Goal: Information Seeking & Learning: Check status

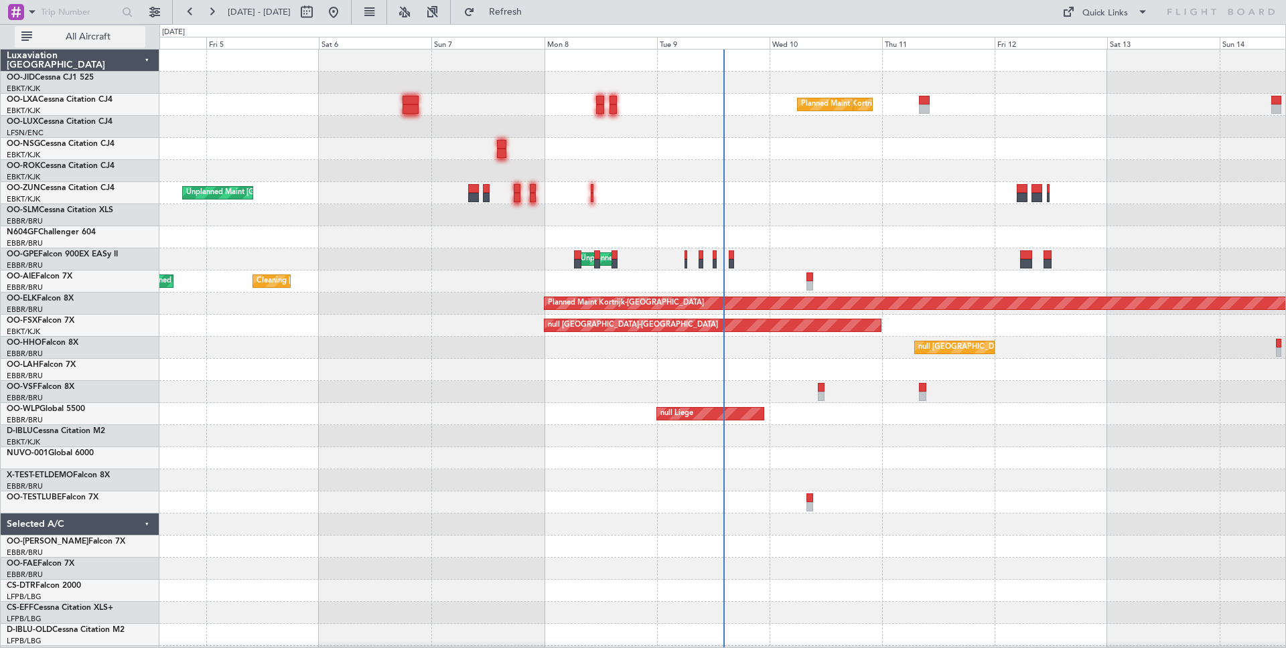
click at [25, 38] on button "All Aircraft" at bounding box center [80, 36] width 131 height 21
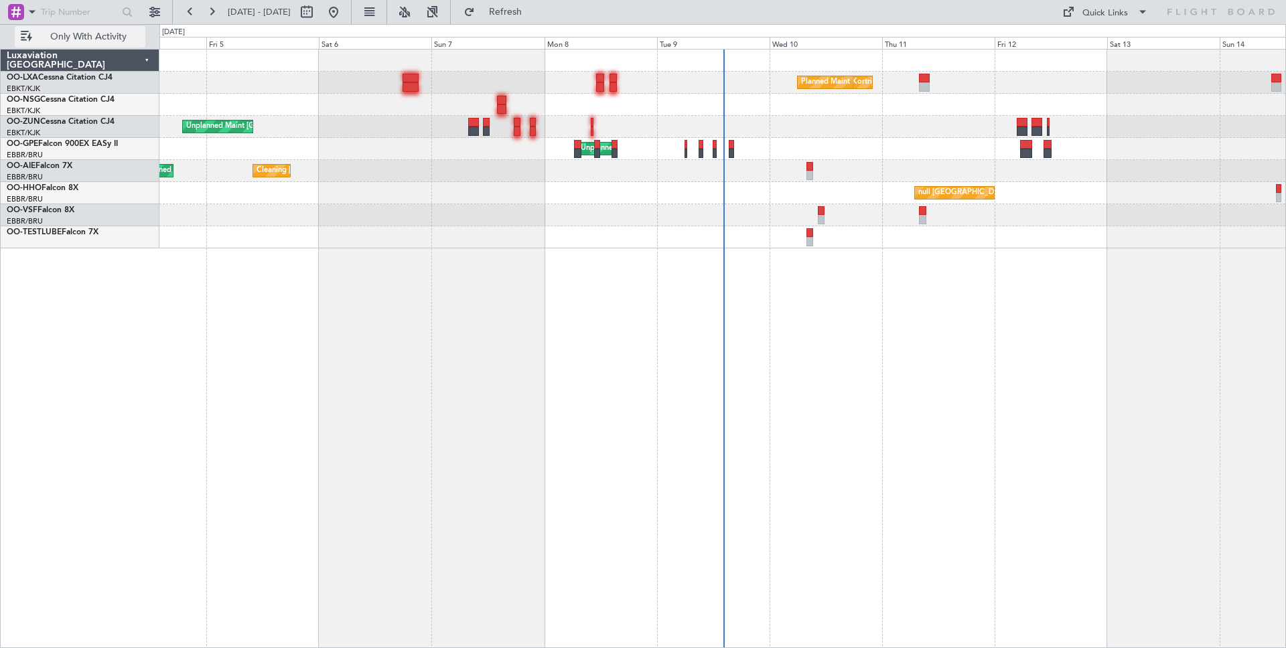
click at [27, 38] on button "Only With Activity" at bounding box center [80, 36] width 131 height 21
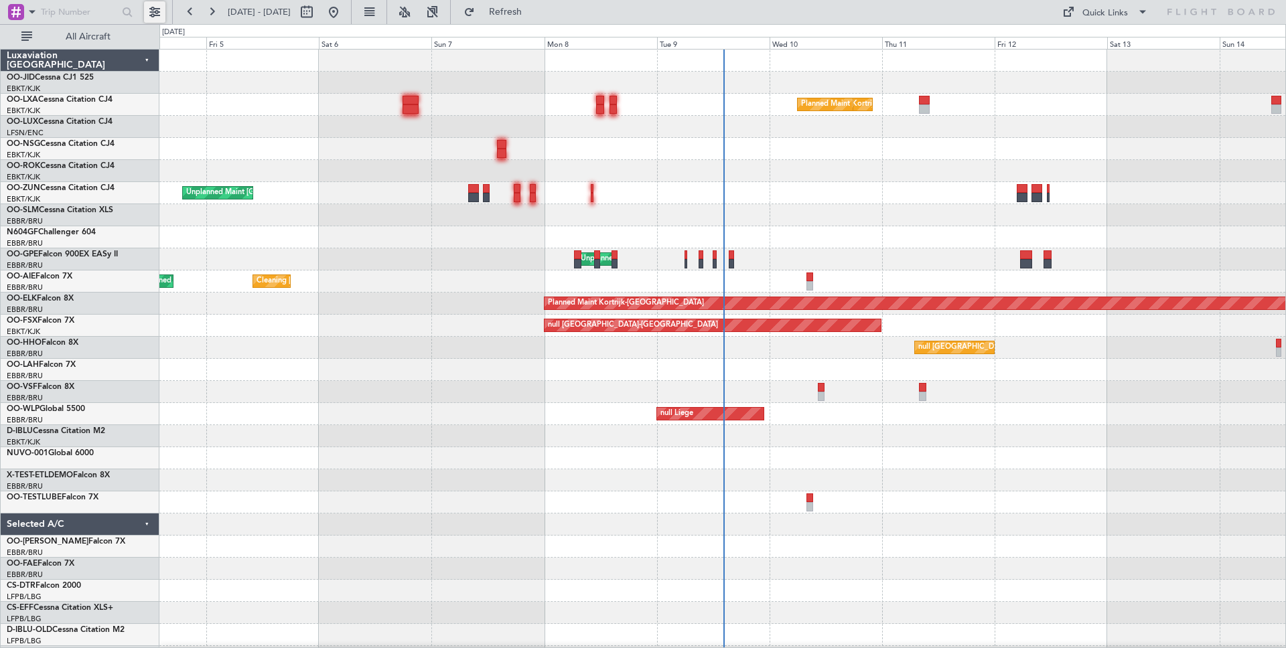
click at [156, 11] on button at bounding box center [154, 11] width 21 height 21
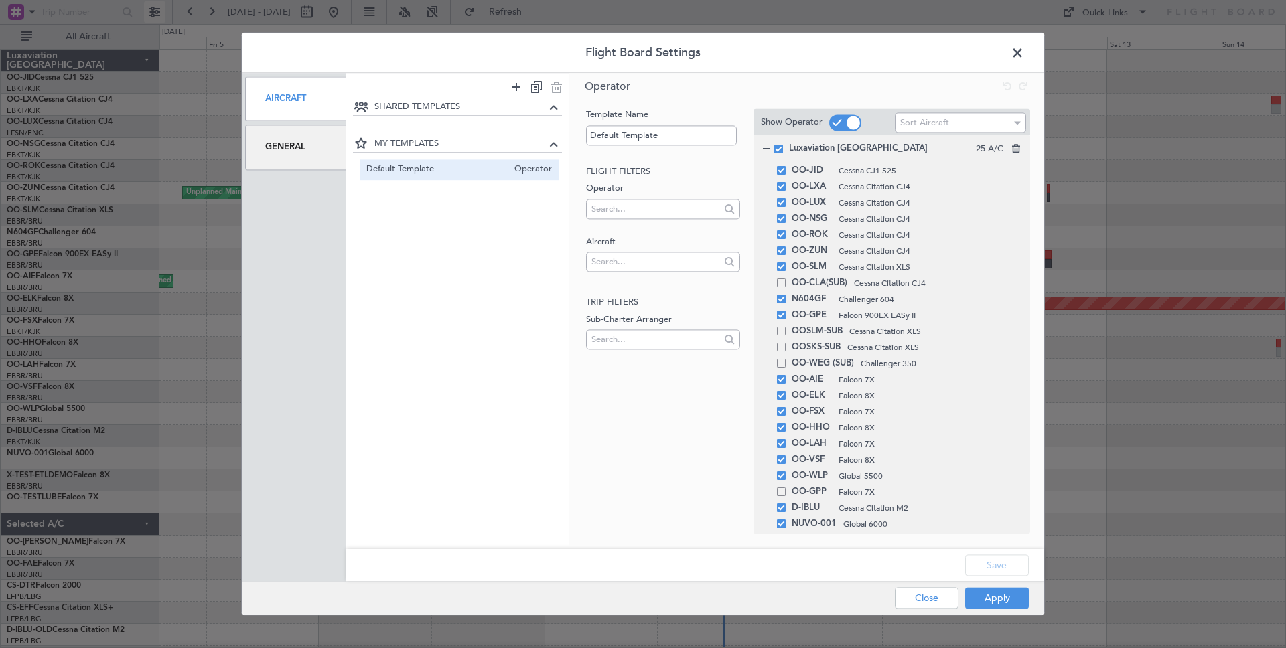
click at [156, 11] on div "Flight Board Settings Aircraft General SHARED TEMPLATES MY TEMPLATES Default Te…" at bounding box center [643, 324] width 1286 height 648
click at [1024, 53] on span at bounding box center [1024, 56] width 0 height 27
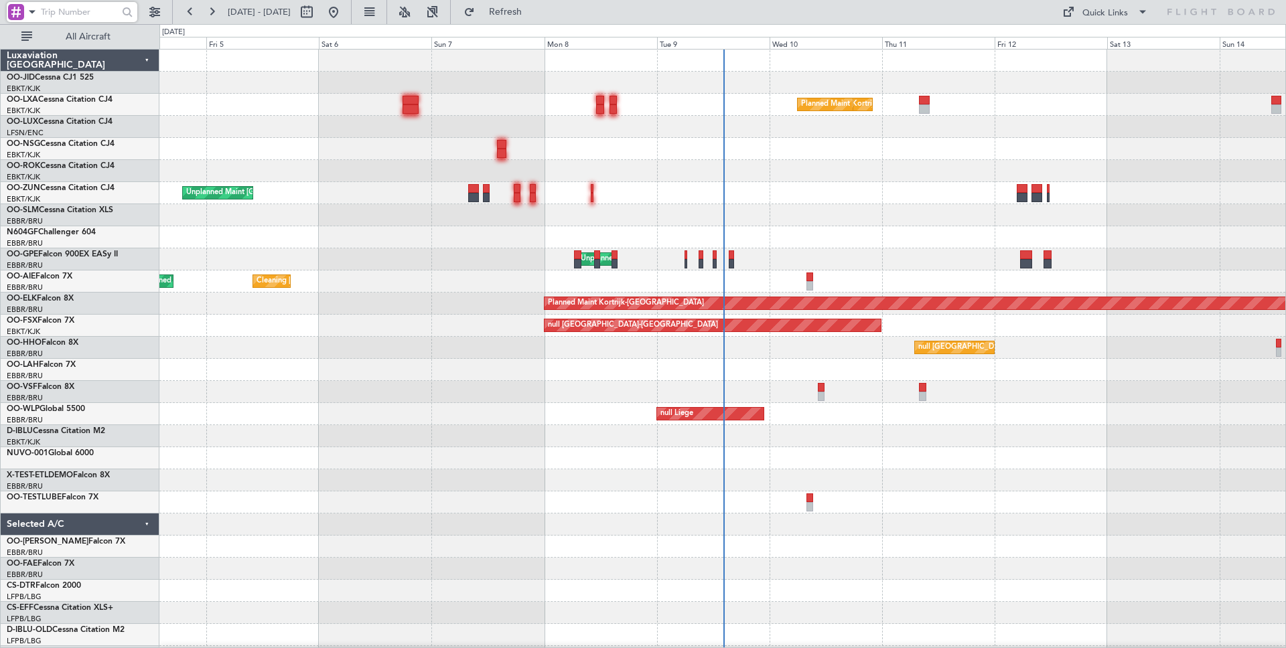
click at [74, 15] on input "text" at bounding box center [78, 12] width 74 height 20
click at [35, 18] on span at bounding box center [32, 11] width 16 height 17
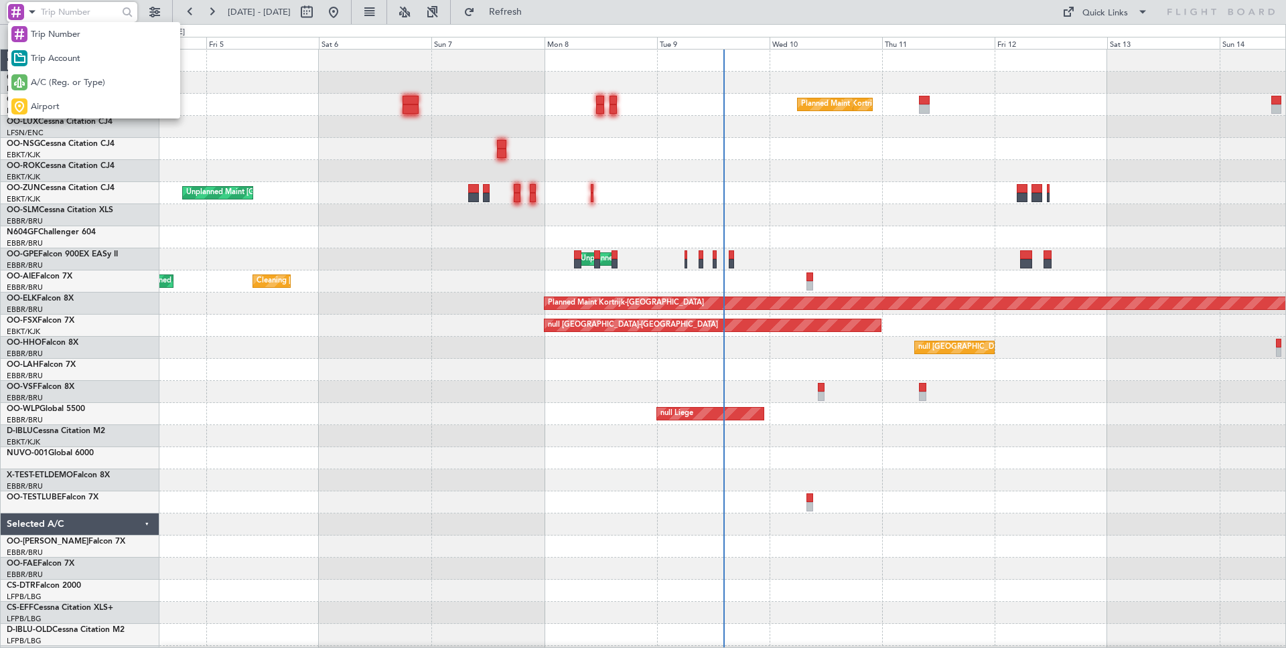
click at [173, 13] on div at bounding box center [643, 324] width 1286 height 648
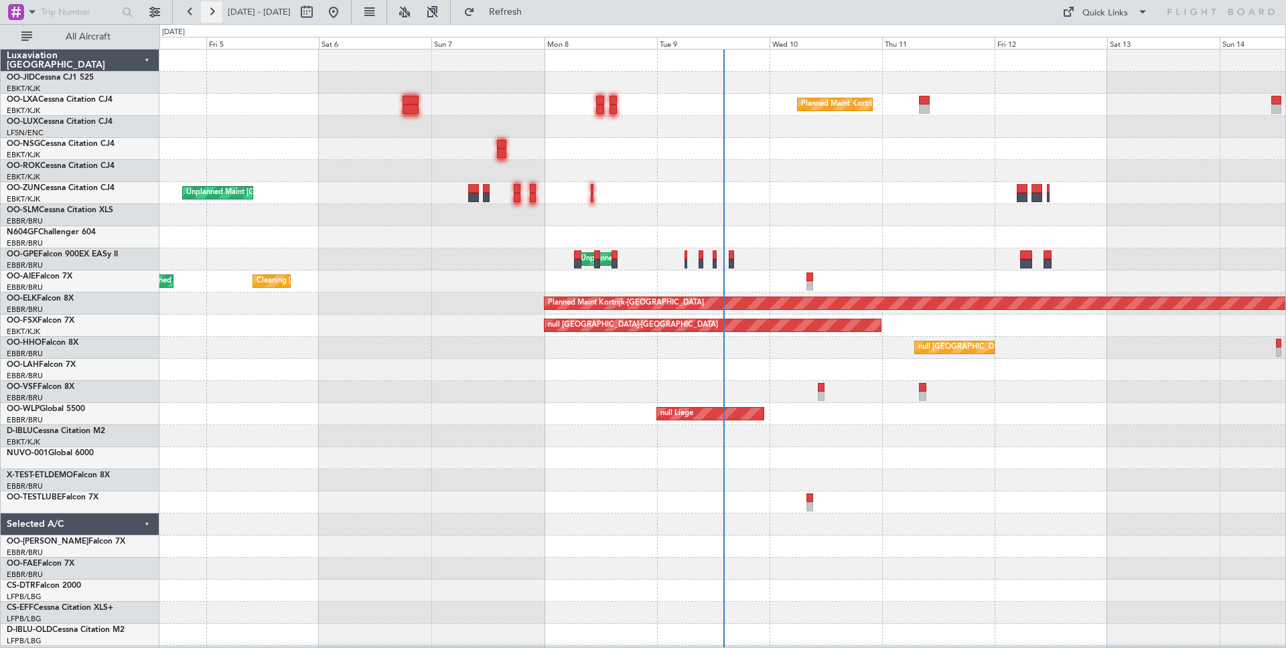
click at [217, 14] on button at bounding box center [211, 11] width 21 height 21
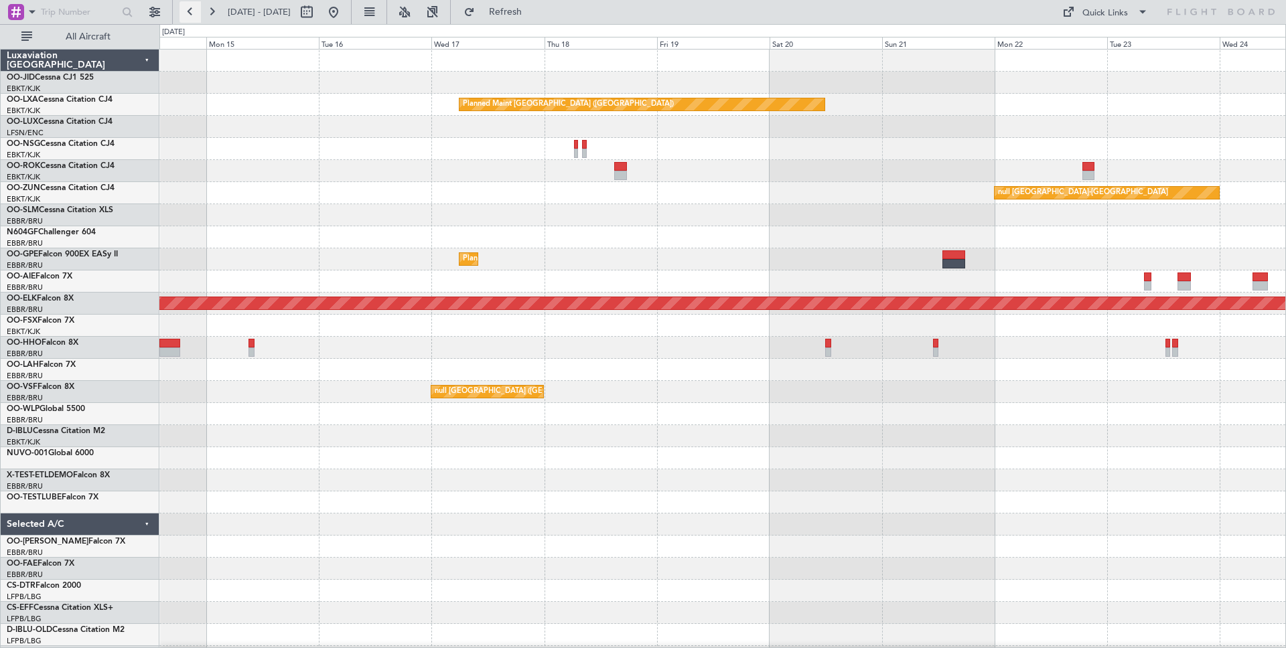
click at [185, 13] on button at bounding box center [190, 11] width 21 height 21
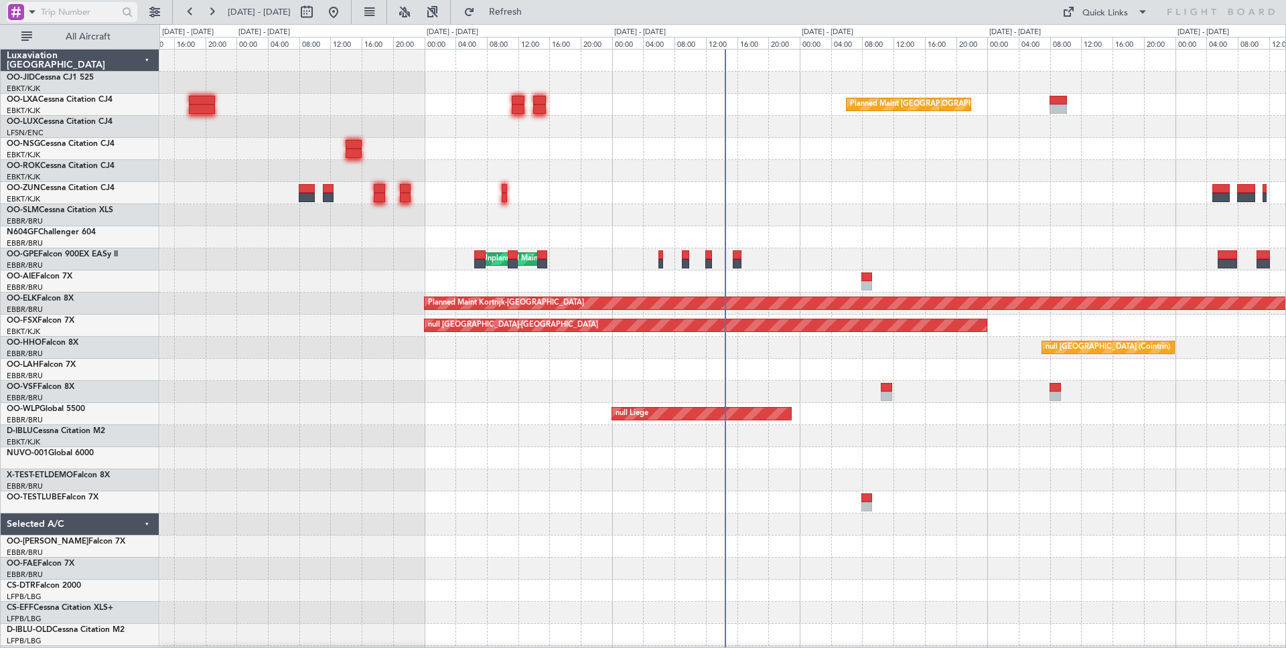
click at [86, 6] on input "text" at bounding box center [78, 12] width 74 height 20
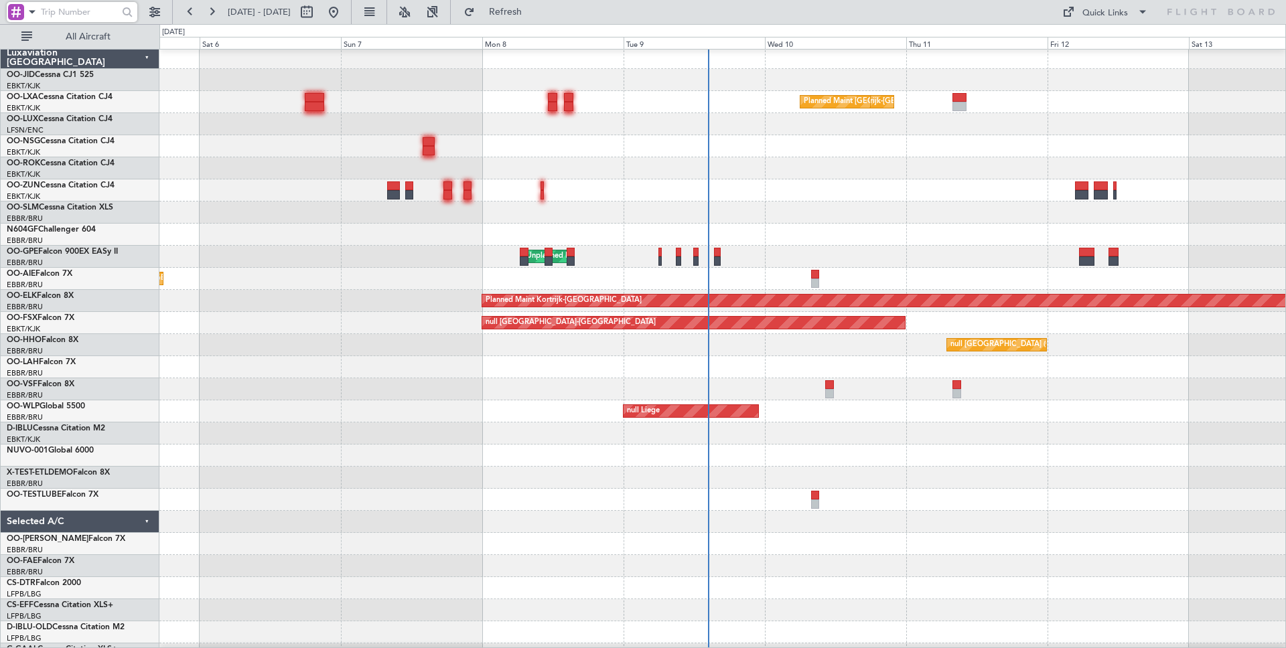
scroll to position [1, 0]
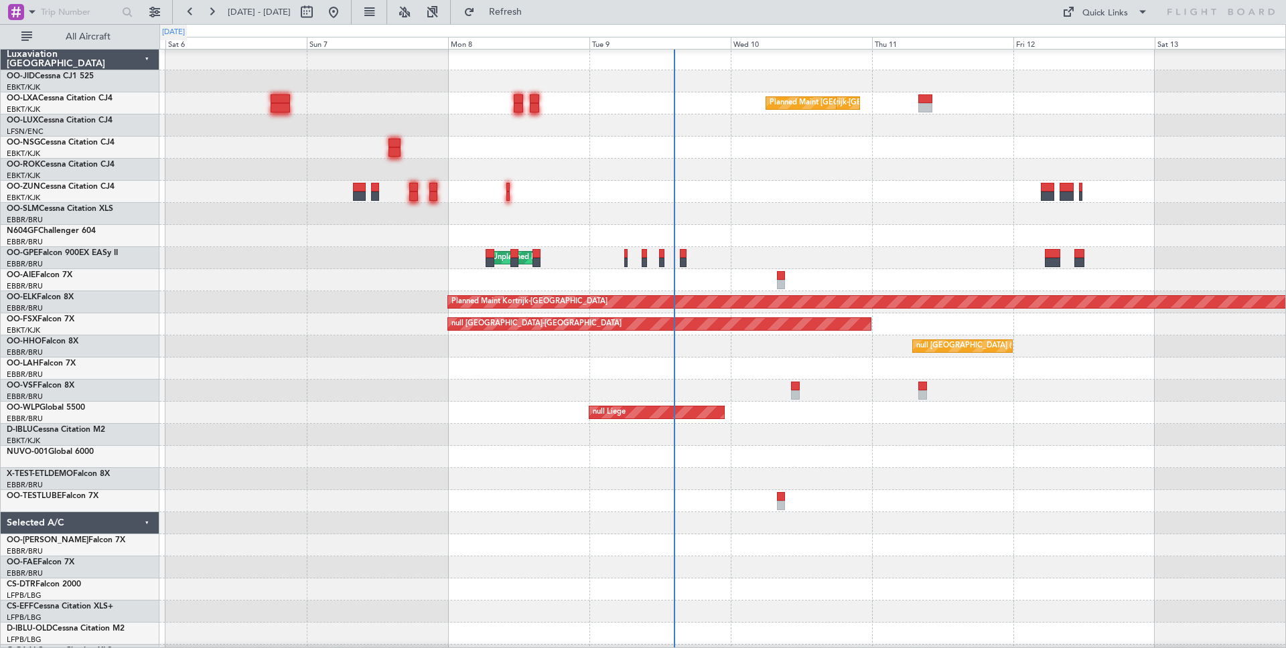
click at [160, 31] on fb-flight-board "[DATE] - [DATE] Refresh Quick Links All Aircraft Planned Maint [GEOGRAPHIC_DATA…" at bounding box center [643, 329] width 1286 height 638
drag, startPoint x: 171, startPoint y: 17, endPoint x: 190, endPoint y: 17, distance: 18.1
click at [190, 17] on fb-range-datepicker "[DATE] - [DATE]" at bounding box center [262, 12] width 180 height 24
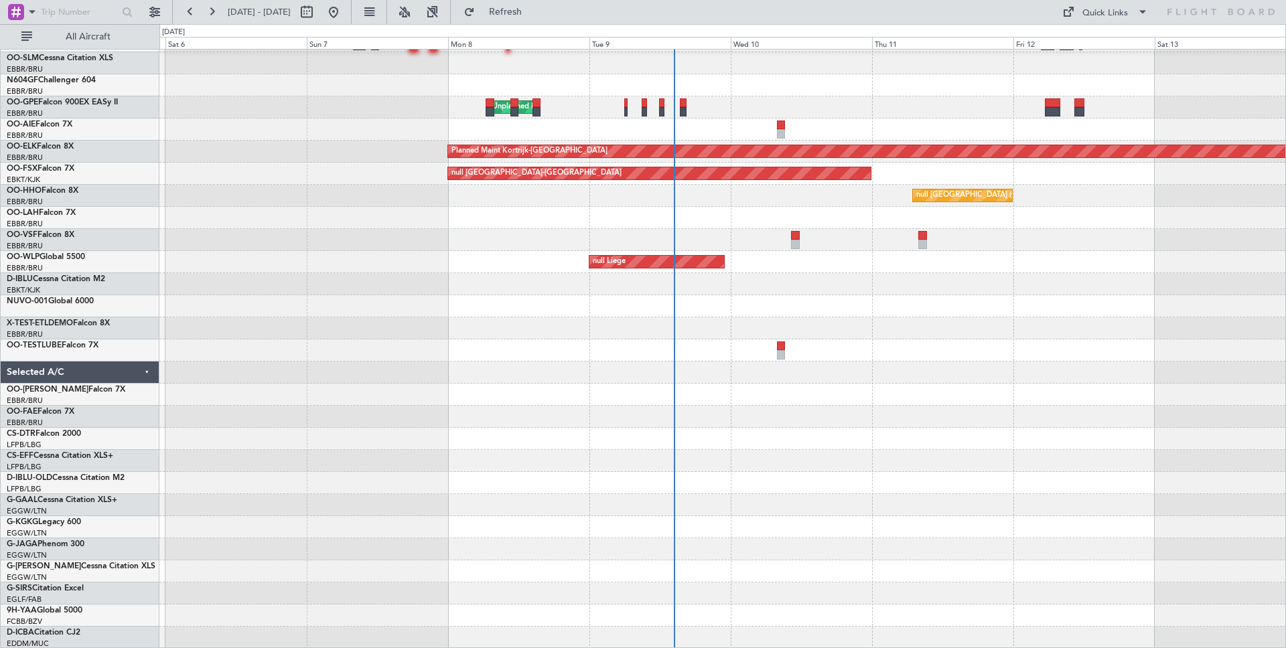
scroll to position [0, 0]
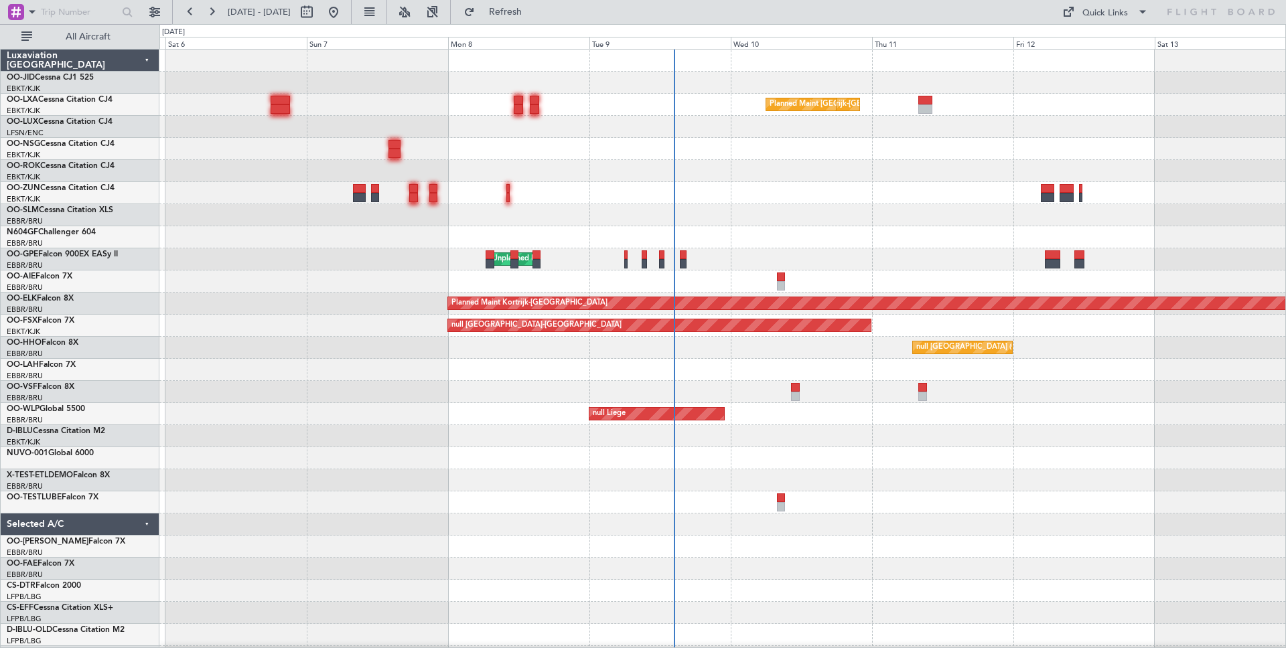
click at [938, 7] on div "[DATE] - [DATE] Refresh Quick Links All Aircraft" at bounding box center [643, 12] width 1286 height 24
